Goal: Task Accomplishment & Management: Complete application form

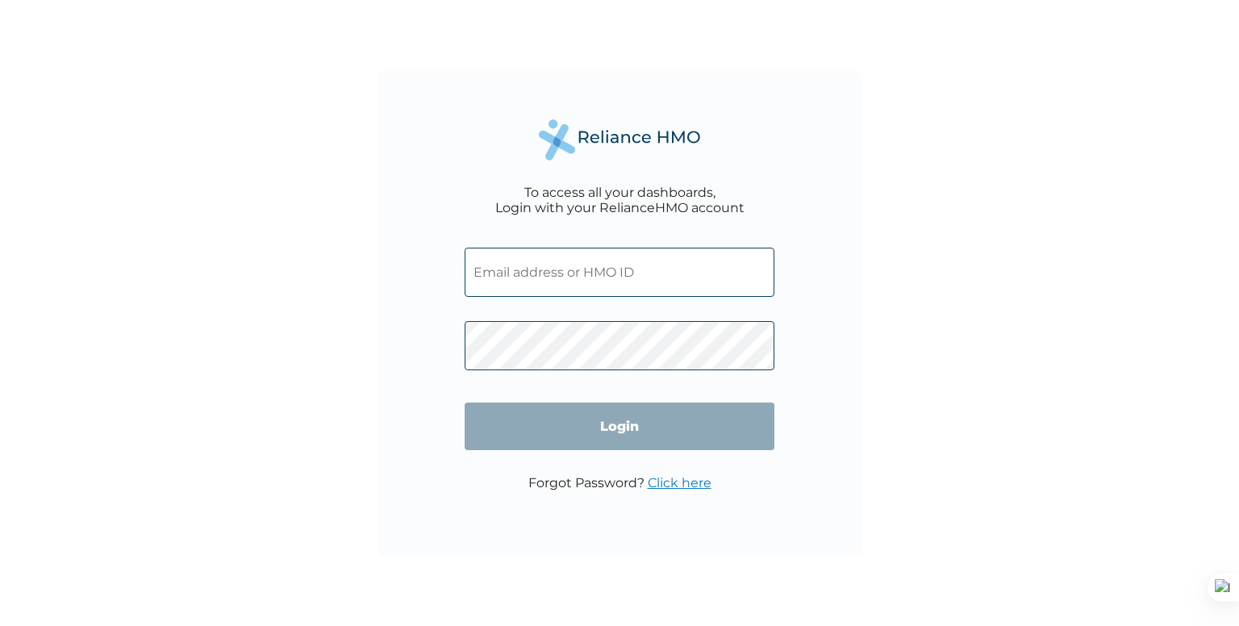
click at [521, 264] on input "text" at bounding box center [620, 272] width 310 height 49
type input "[EMAIL_ADDRESS][DOMAIN_NAME]"
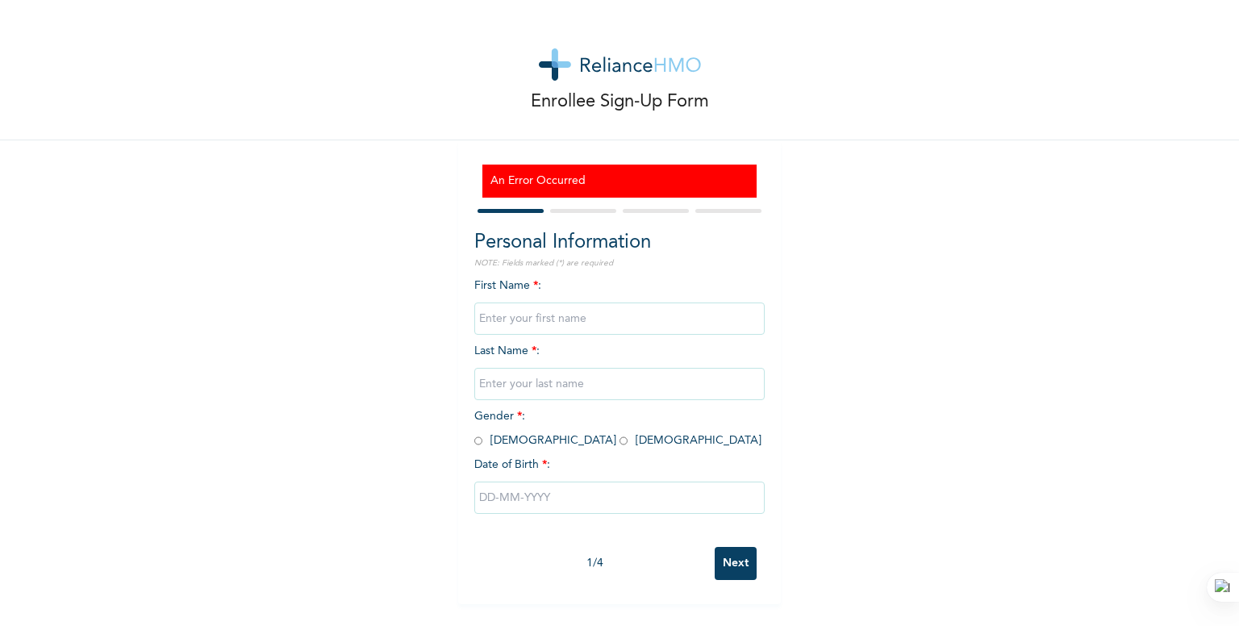
click at [560, 313] on input "text" at bounding box center [619, 318] width 290 height 32
type input "Zuri"
click at [496, 385] on input "text" at bounding box center [619, 384] width 290 height 32
type input "Wealth"
click at [522, 443] on span "Gender * : Male Female" at bounding box center [617, 427] width 287 height 35
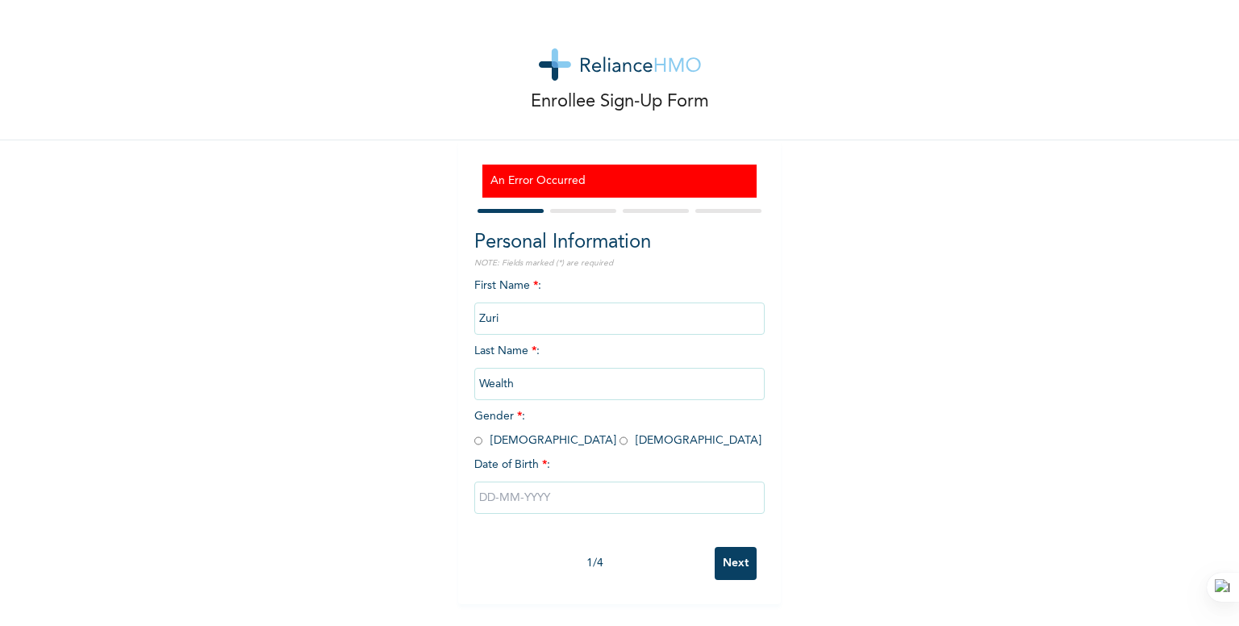
click at [531, 440] on span "Gender * : Male Female" at bounding box center [617, 427] width 287 height 35
click at [619, 441] on input "radio" at bounding box center [623, 440] width 8 height 15
radio input "true"
click at [481, 494] on input "text" at bounding box center [619, 497] width 290 height 32
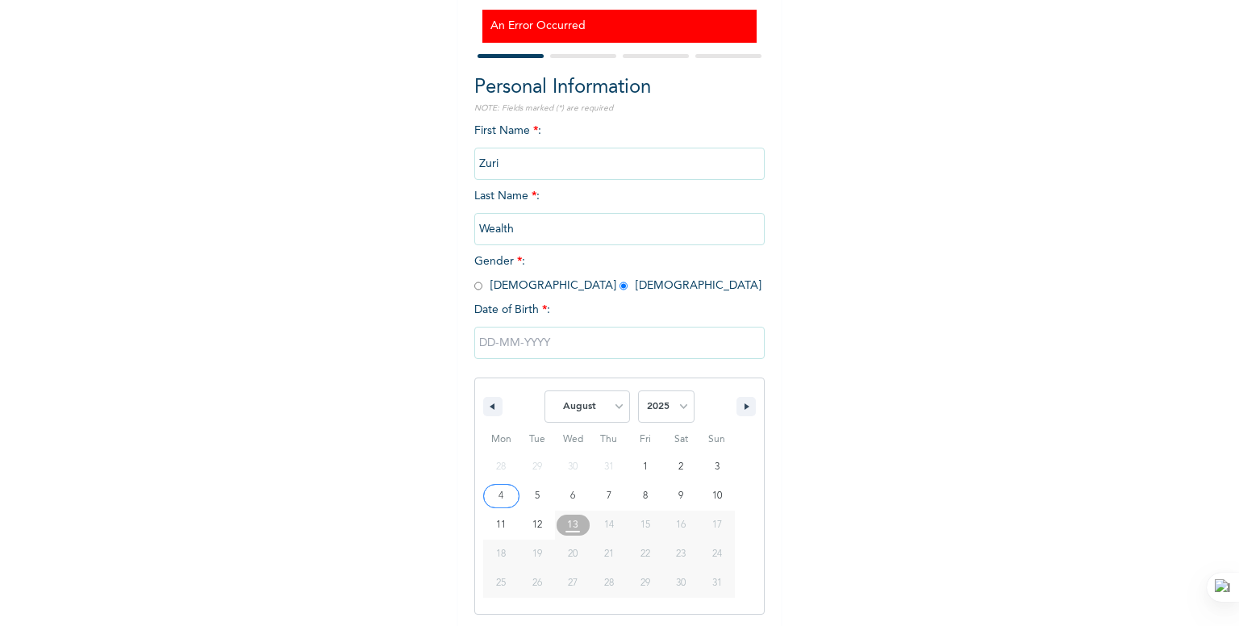
scroll to position [156, 0]
click at [614, 407] on select "January February March April May June July August September October November De…" at bounding box center [586, 406] width 85 height 32
select select "3"
click at [544, 390] on select "January February March April May June July August September October November De…" at bounding box center [586, 406] width 85 height 32
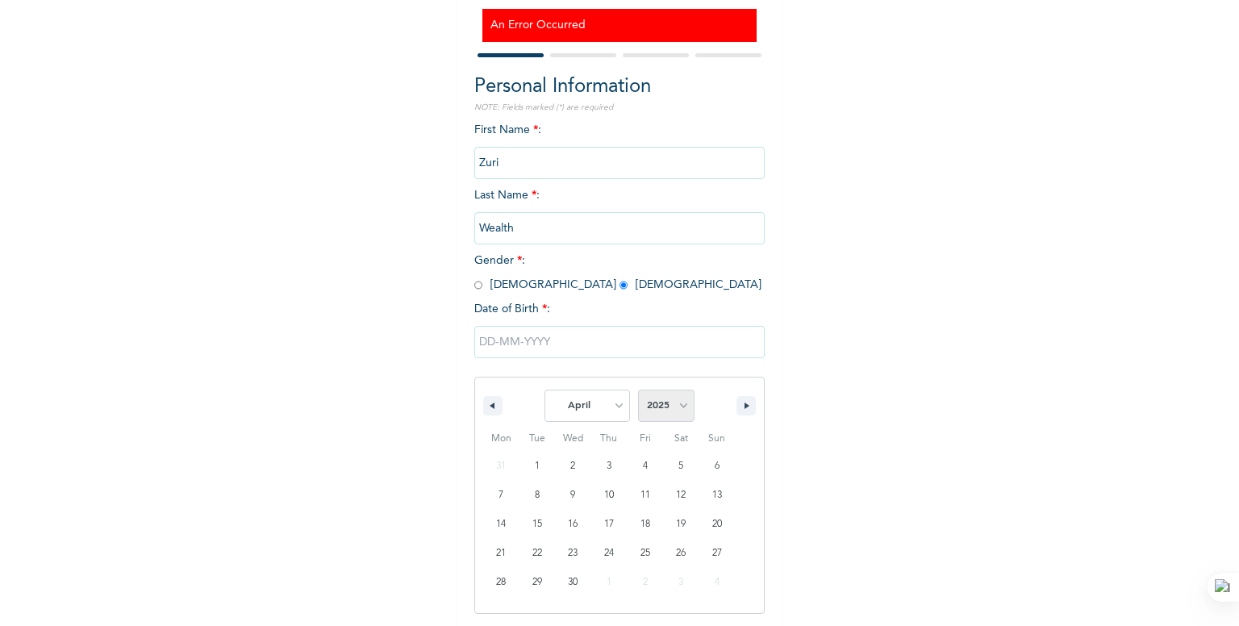
click at [671, 402] on select "2025 2024 2023 2022 2021 2020 2019 2018 2017 2016 2015 2014 2013 2012 2011 2010…" at bounding box center [666, 406] width 56 height 32
select select "1992"
click at [638, 390] on select "2025 2024 2023 2022 2021 2020 2019 2018 2017 2016 2015 2014 2013 2012 2011 2010…" at bounding box center [666, 406] width 56 height 32
type input "04/14/1992"
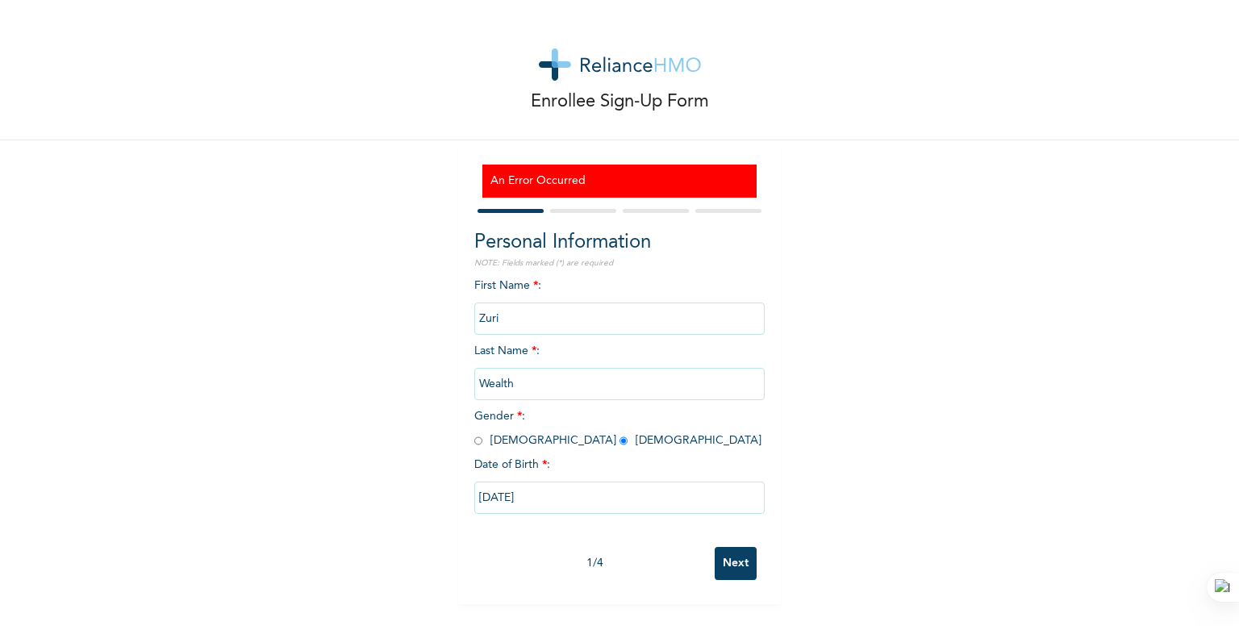
scroll to position [0, 0]
click at [723, 562] on input "Next" at bounding box center [736, 563] width 42 height 33
click at [565, 314] on input "text" at bounding box center [619, 318] width 290 height 32
type input "ZURI"
type input "WEALTH"
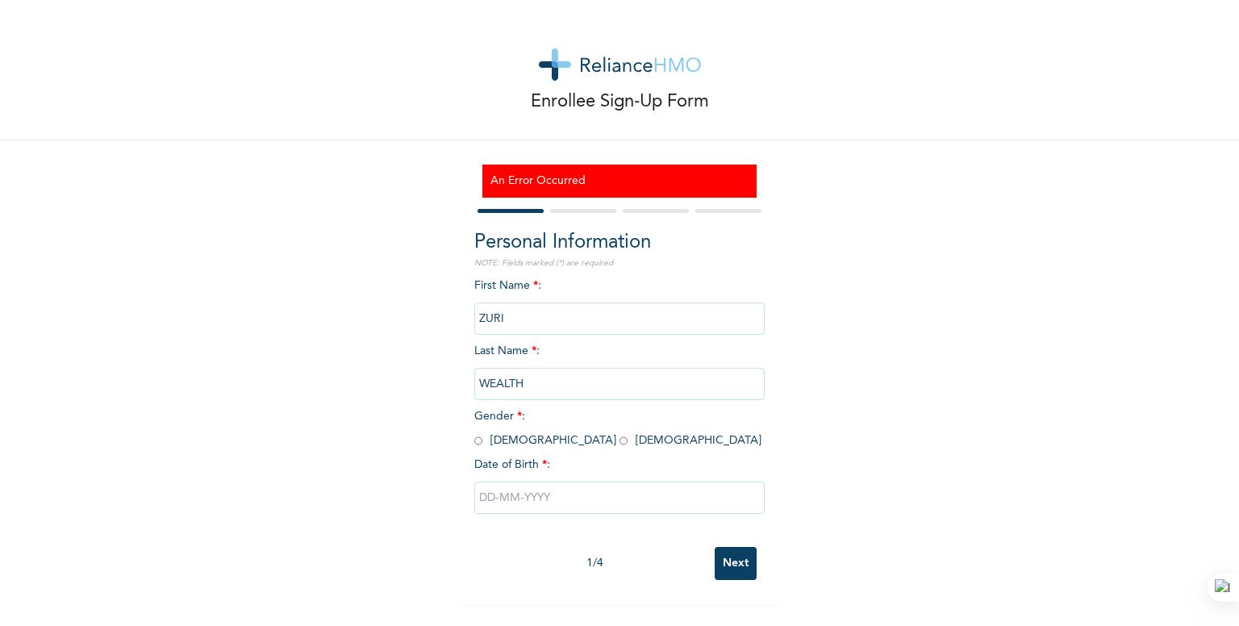
click at [619, 439] on input "radio" at bounding box center [623, 440] width 8 height 15
radio input "true"
click at [510, 494] on input "text" at bounding box center [619, 497] width 290 height 32
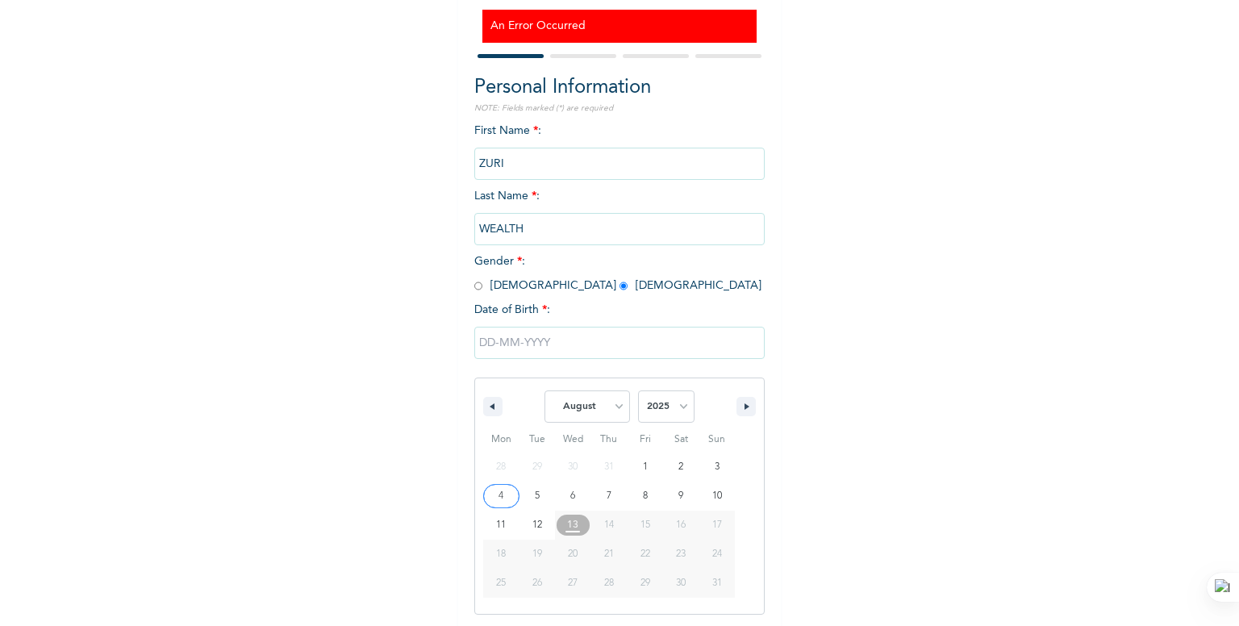
scroll to position [156, 0]
click at [617, 406] on select "January February March April May June July August September October November De…" at bounding box center [586, 406] width 85 height 32
select select "3"
click at [544, 390] on select "January February March April May June July August September October November De…" at bounding box center [586, 406] width 85 height 32
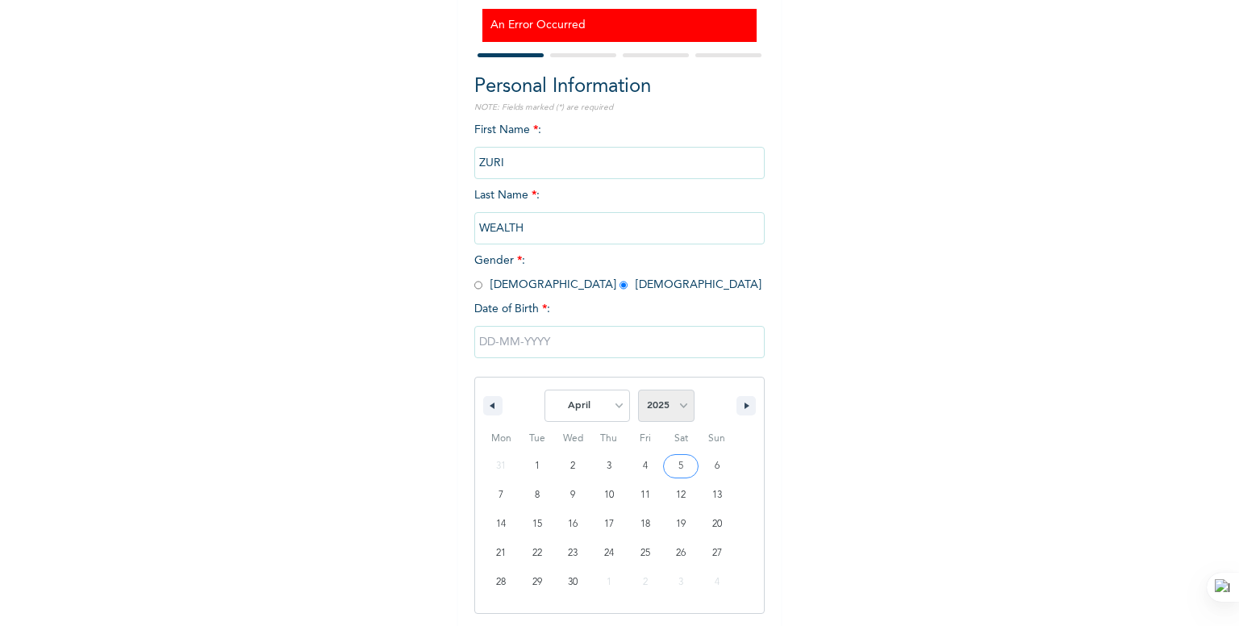
click at [668, 405] on select "2025 2024 2023 2022 2021 2020 2019 2018 2017 2016 2015 2014 2013 2012 2011 2010…" at bounding box center [666, 406] width 56 height 32
select select "1992"
click at [638, 390] on select "2025 2024 2023 2022 2021 2020 2019 2018 2017 2016 2015 2014 2013 2012 2011 2010…" at bounding box center [666, 406] width 56 height 32
click at [550, 334] on input "text" at bounding box center [619, 342] width 290 height 32
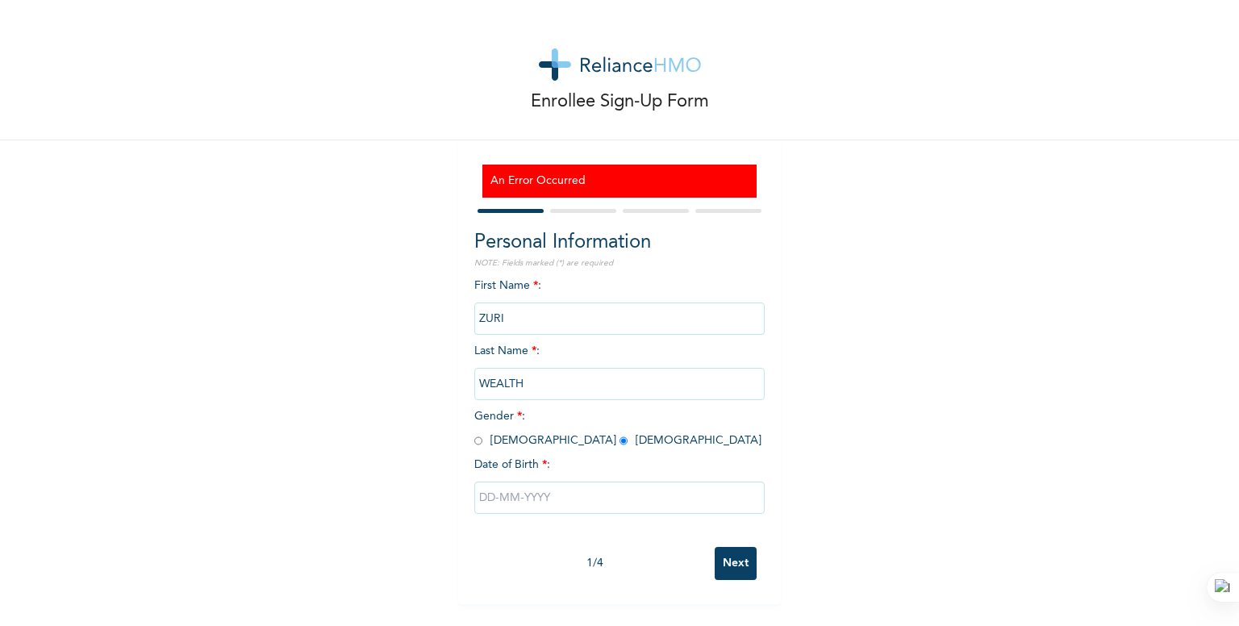
click at [510, 500] on input "text" at bounding box center [619, 497] width 290 height 32
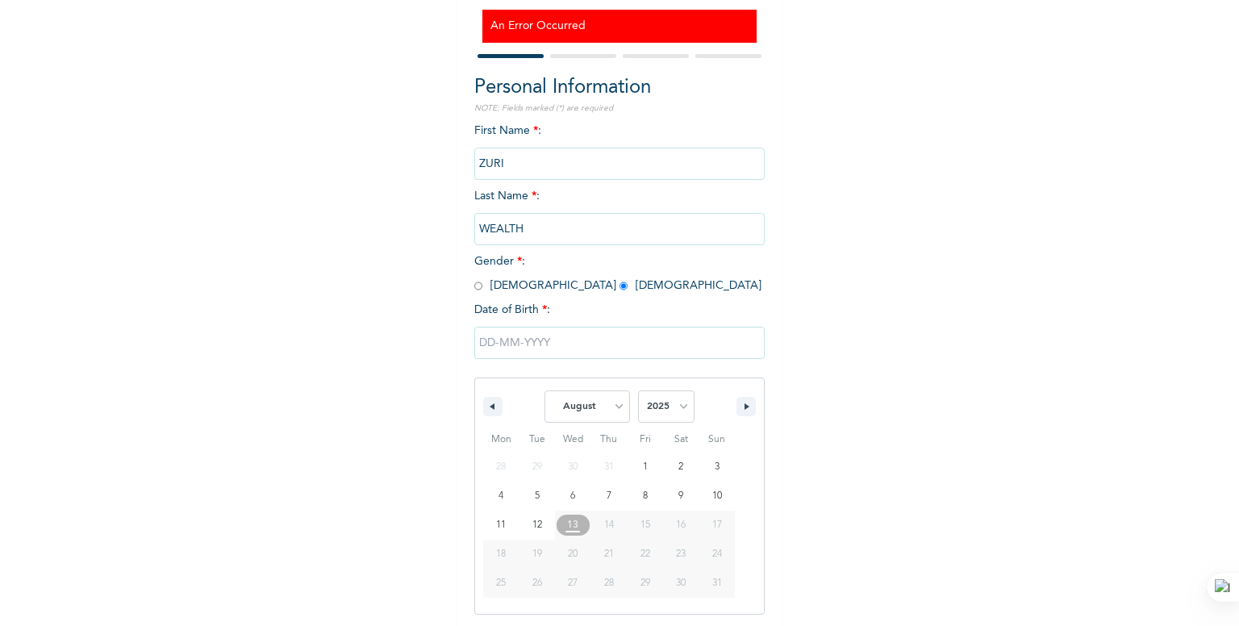
scroll to position [239, 0]
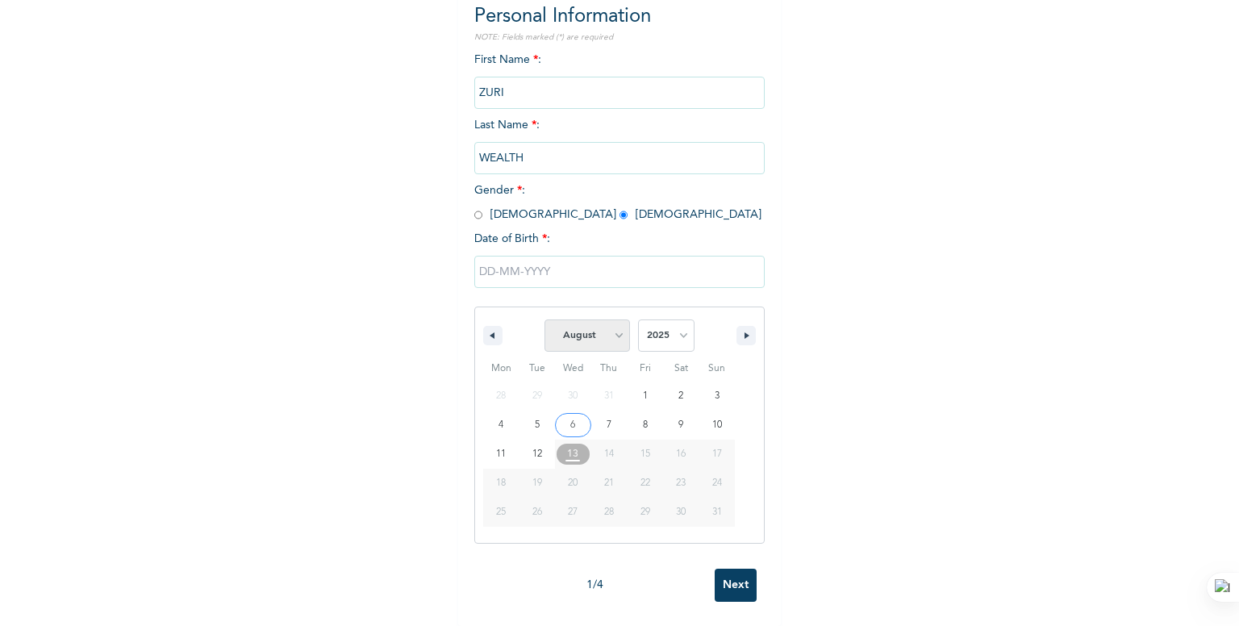
click at [603, 327] on select "January February March April May June July August September October November De…" at bounding box center [586, 335] width 85 height 32
select select "3"
click at [544, 319] on select "January February March April May June July August September October November De…" at bounding box center [586, 335] width 85 height 32
click at [655, 327] on select "2025 2024 2023 2022 2021 2020 2019 2018 2017 2016 2015 2014 2013 2012 2011 2010…" at bounding box center [666, 335] width 56 height 32
select select "1992"
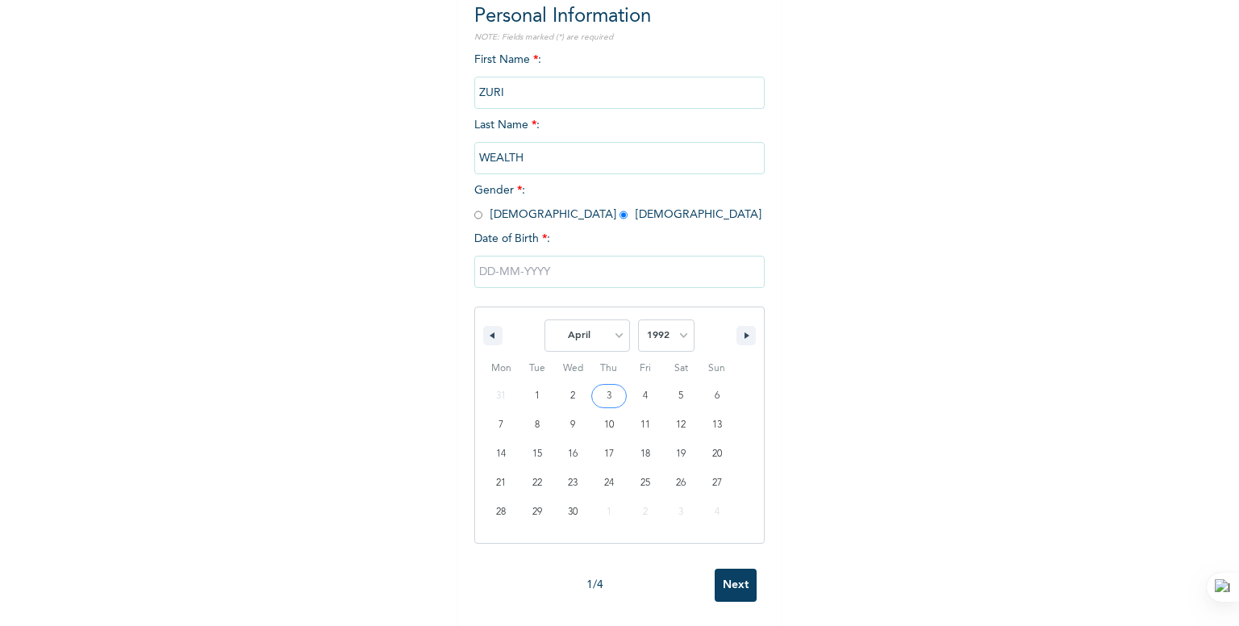
click at [638, 319] on select "2025 2024 2023 2022 2021 2020 2019 2018 2017 2016 2015 2014 2013 2012 2011 2010…" at bounding box center [666, 335] width 56 height 32
type input "04/14/1992"
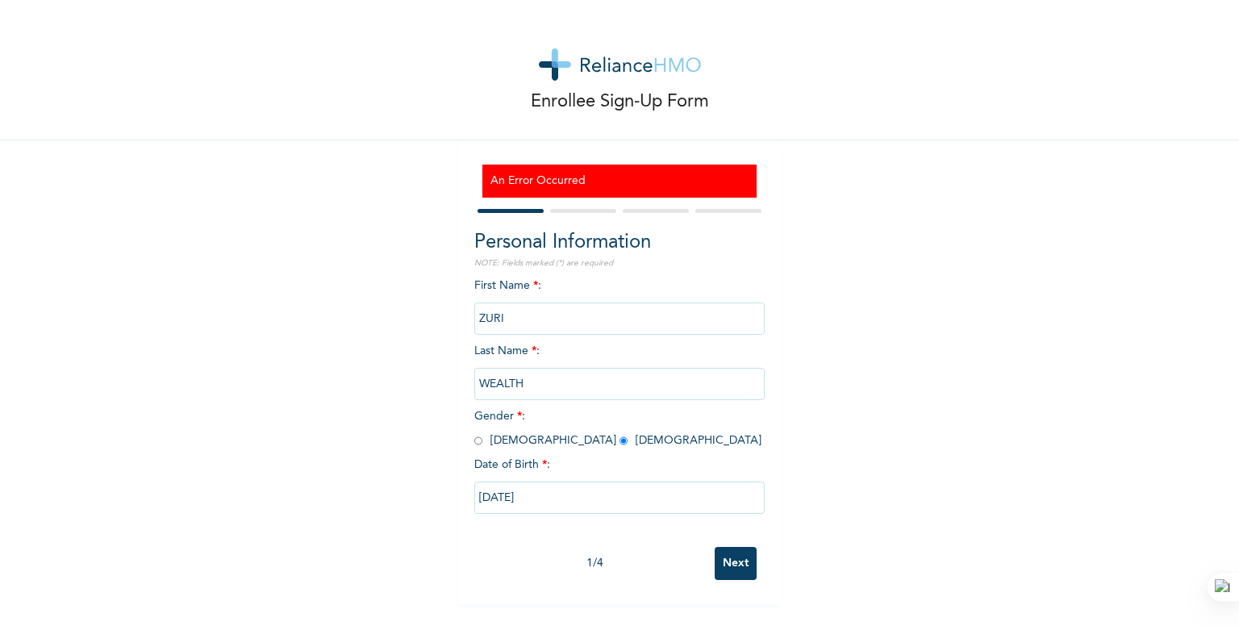
click at [729, 565] on input "Next" at bounding box center [736, 563] width 42 height 33
click at [577, 311] on input "text" at bounding box center [619, 318] width 290 height 32
type input "ZURI"
type input "WEALTH"
click at [523, 443] on span "Gender * : Male Female" at bounding box center [617, 427] width 287 height 35
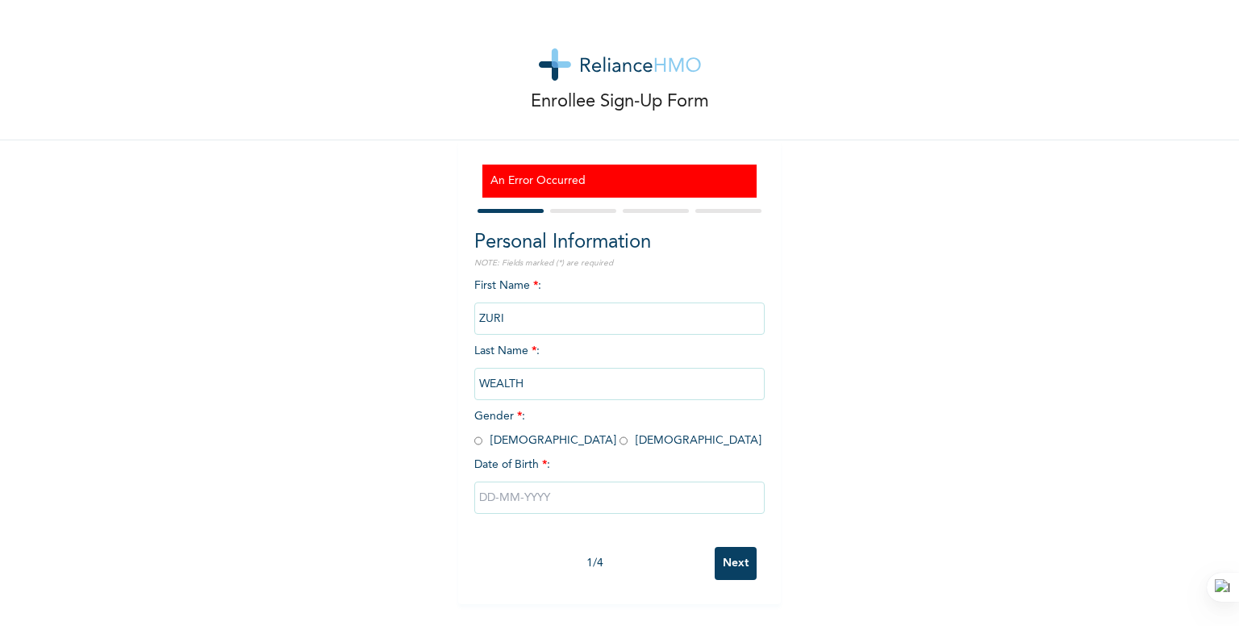
click at [511, 439] on span "Gender * : Male Female" at bounding box center [617, 427] width 287 height 35
click at [619, 441] on input "radio" at bounding box center [623, 440] width 8 height 15
radio input "true"
click at [527, 504] on input "text" at bounding box center [619, 497] width 290 height 32
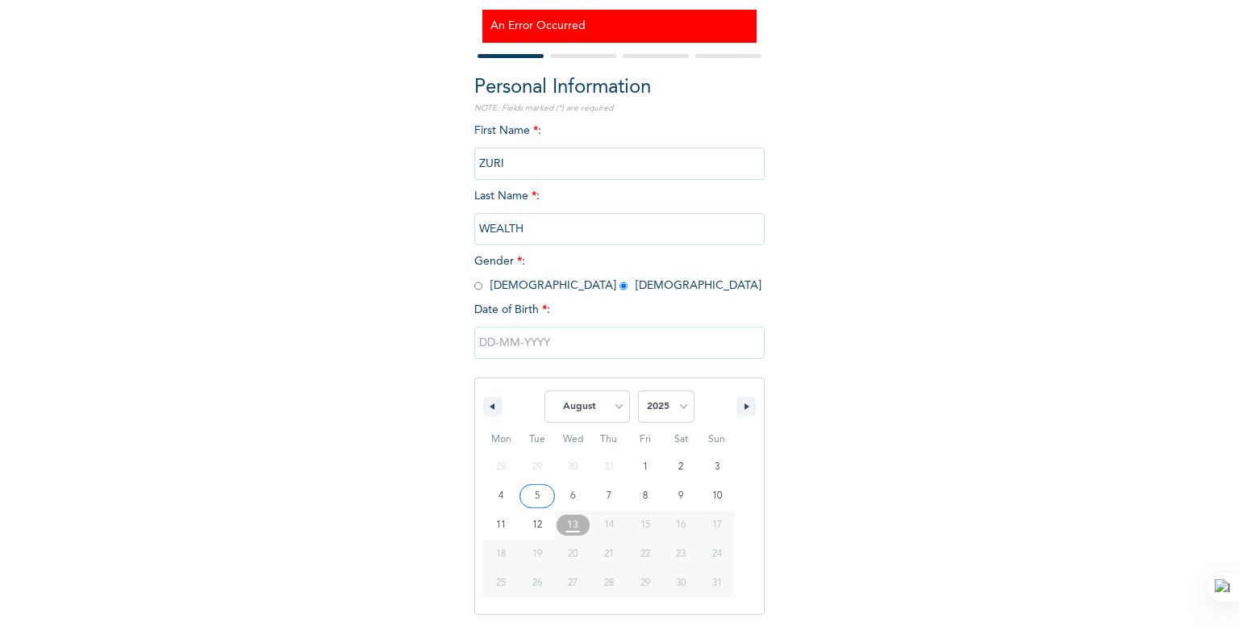
scroll to position [156, 0]
click at [623, 415] on select "January February March April May June July August September October November De…" at bounding box center [586, 406] width 85 height 32
select select "3"
click at [544, 390] on select "January February March April May June July August September October November De…" at bounding box center [586, 406] width 85 height 32
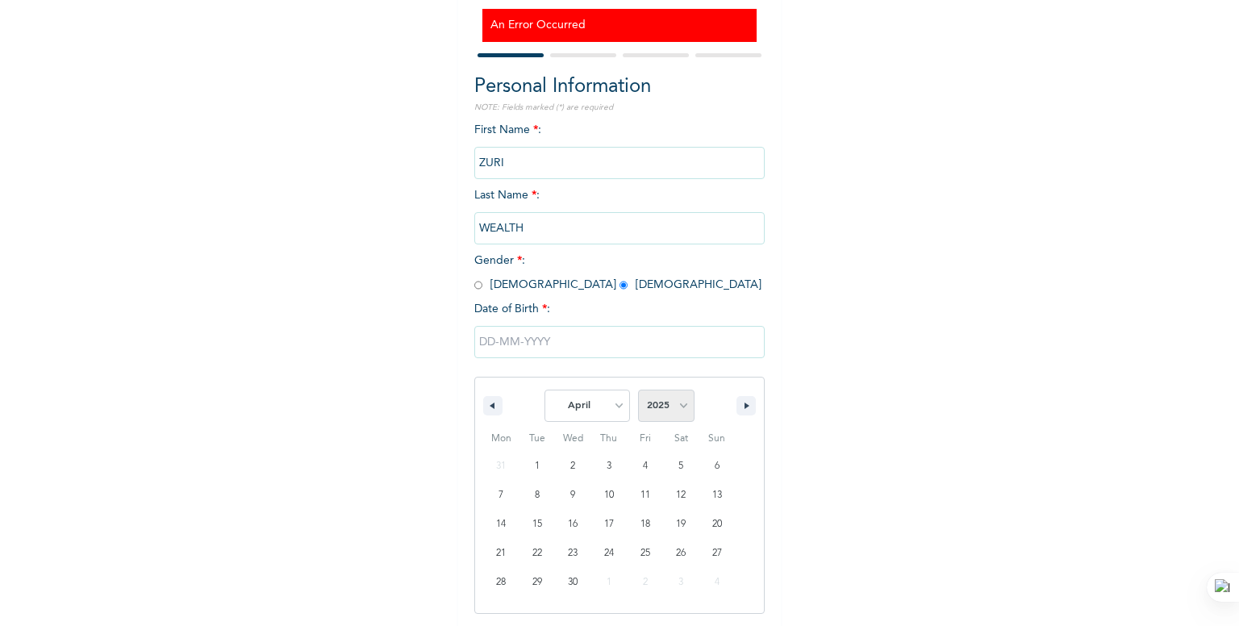
click at [669, 415] on select "2025 2024 2023 2022 2021 2020 2019 2018 2017 2016 2015 2014 2013 2012 2011 2010…" at bounding box center [666, 406] width 56 height 32
select select "1992"
click at [638, 390] on select "2025 2024 2023 2022 2021 2020 2019 2018 2017 2016 2015 2014 2013 2012 2011 2010…" at bounding box center [666, 406] width 56 height 32
type input "04/14/1992"
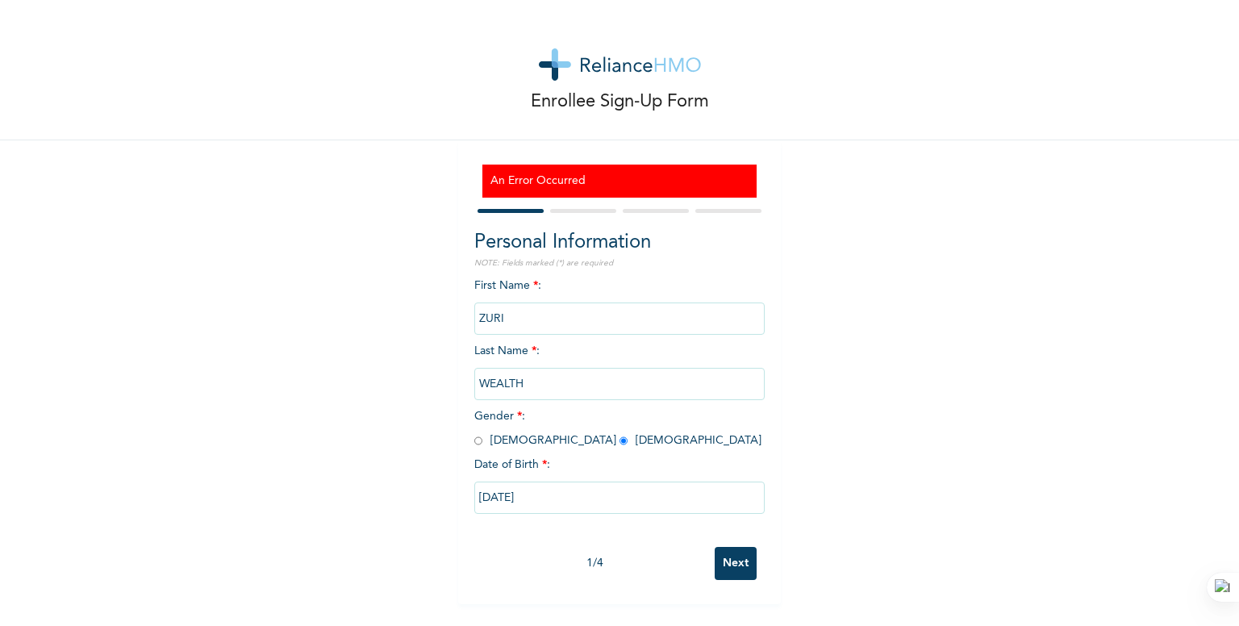
click at [727, 563] on input "Next" at bounding box center [736, 563] width 42 height 33
